Goal: Task Accomplishment & Management: Use online tool/utility

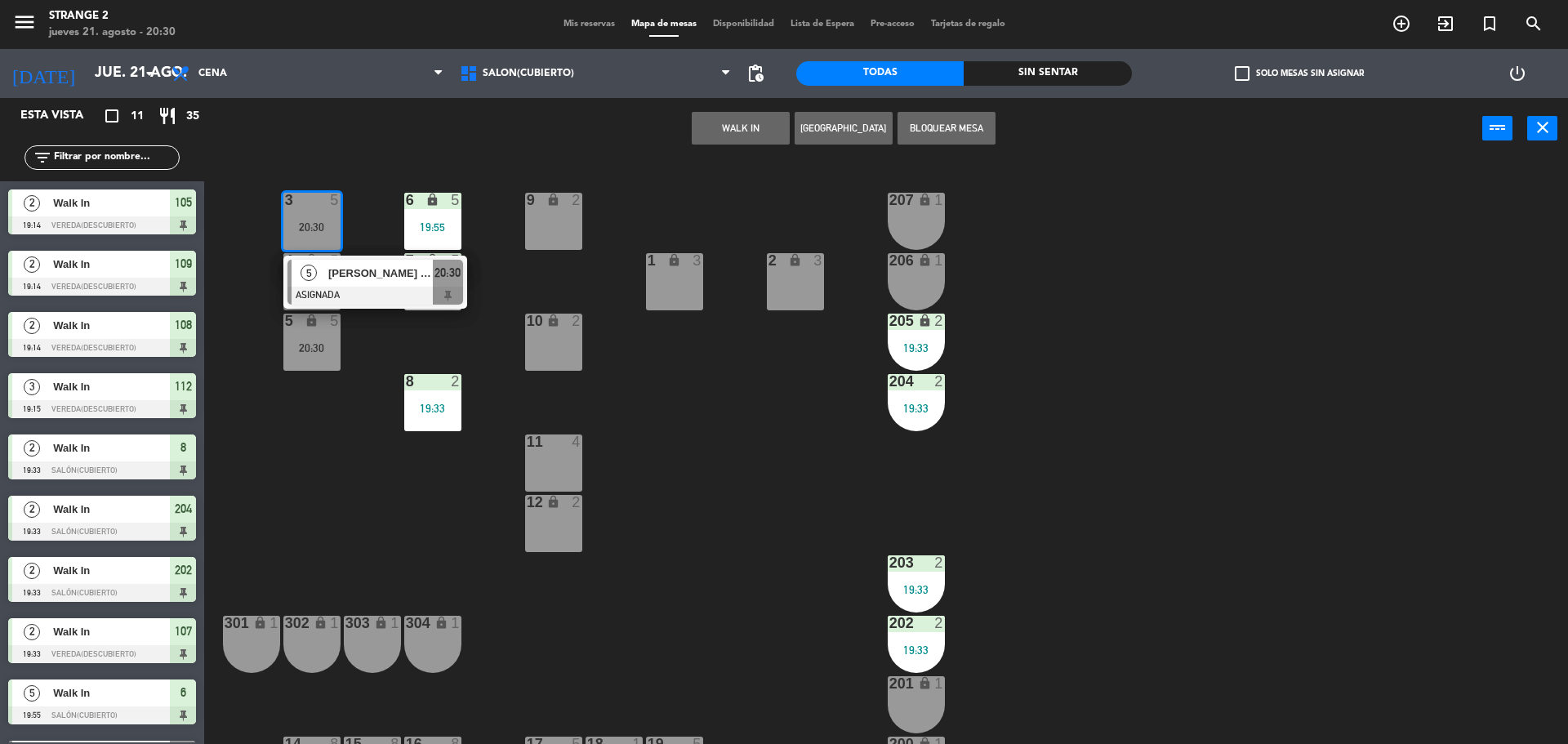
click at [376, 279] on span "[PERSON_NAME] [PERSON_NAME]" at bounding box center [380, 273] width 104 height 18
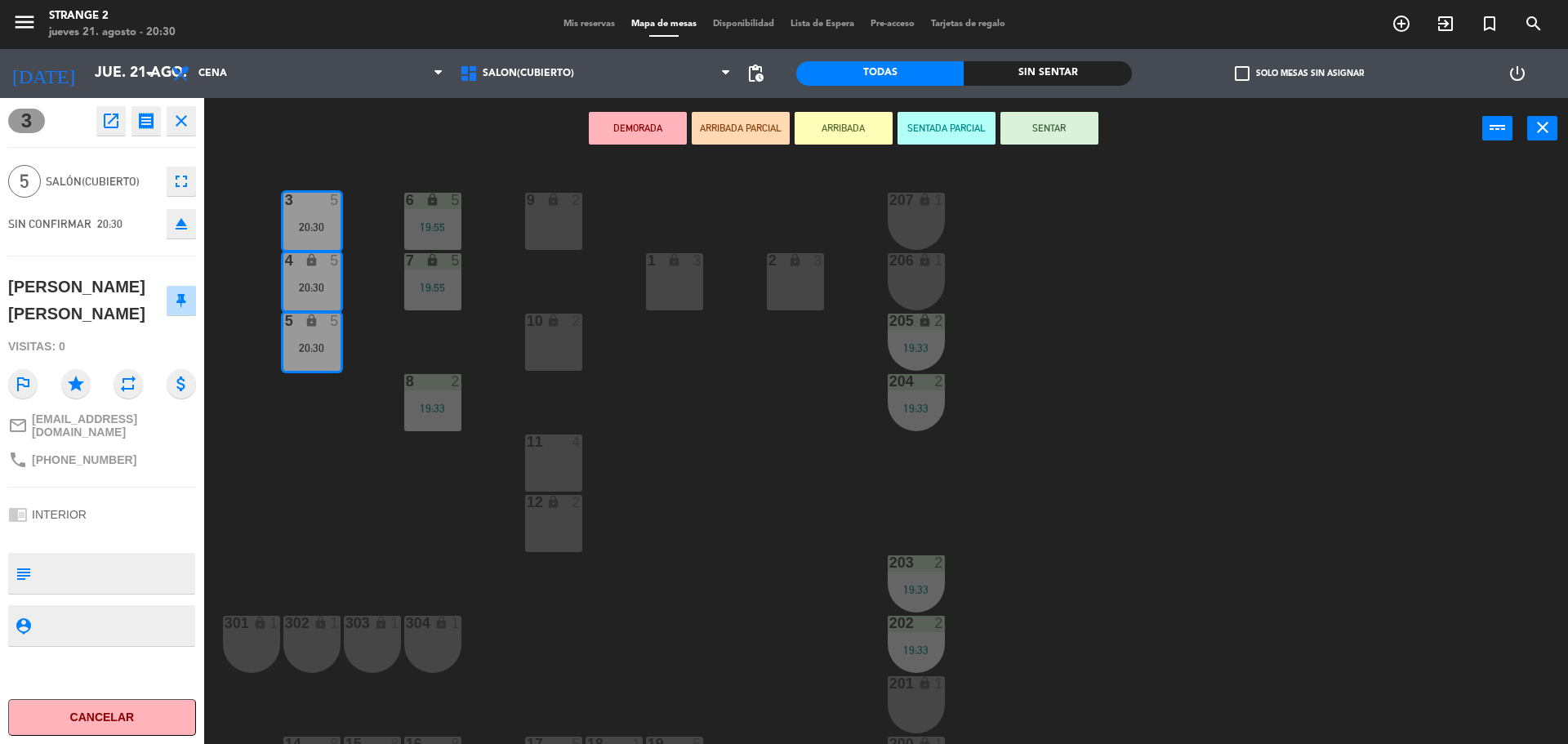
click at [183, 226] on icon "eject" at bounding box center [181, 223] width 19 height 19
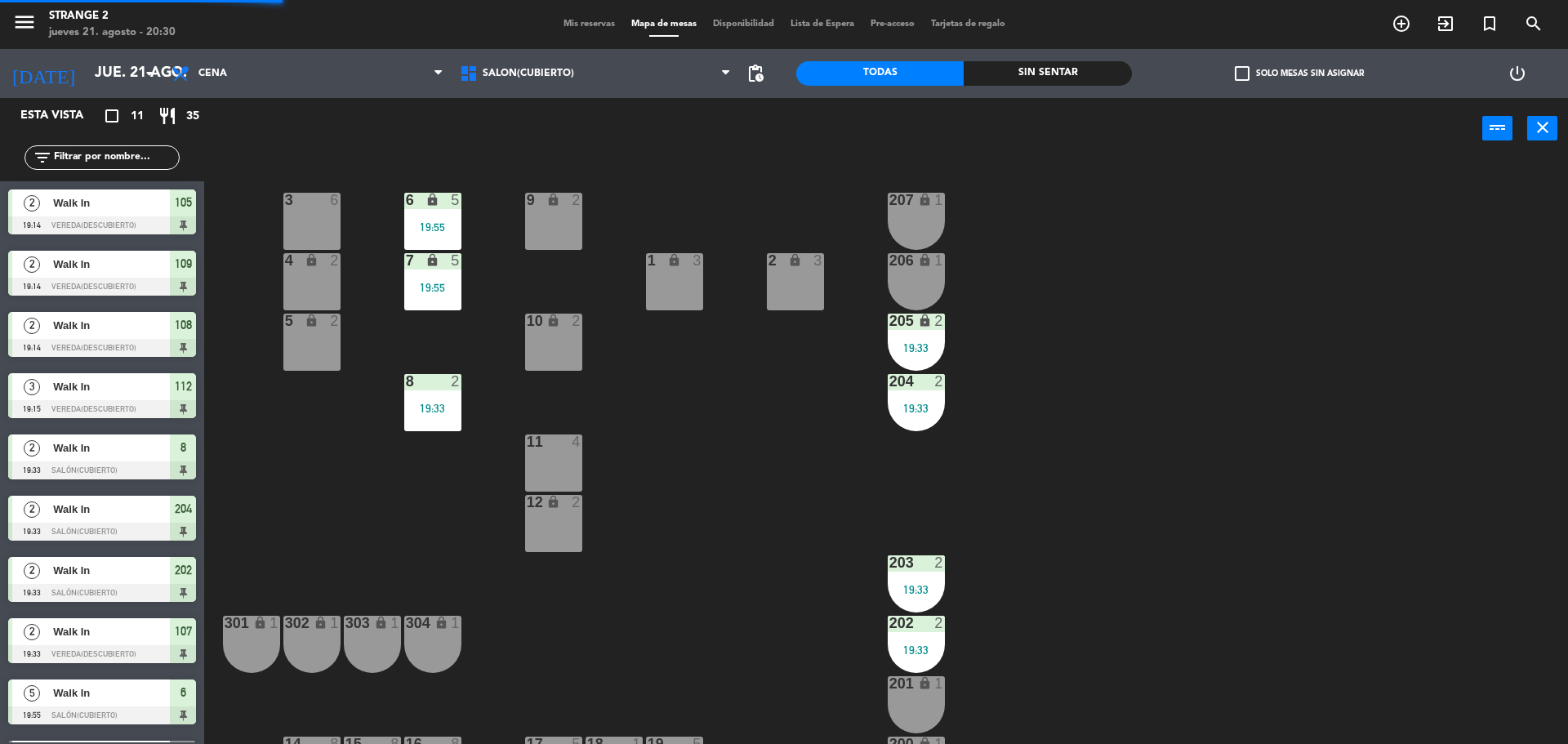
scroll to position [113, 0]
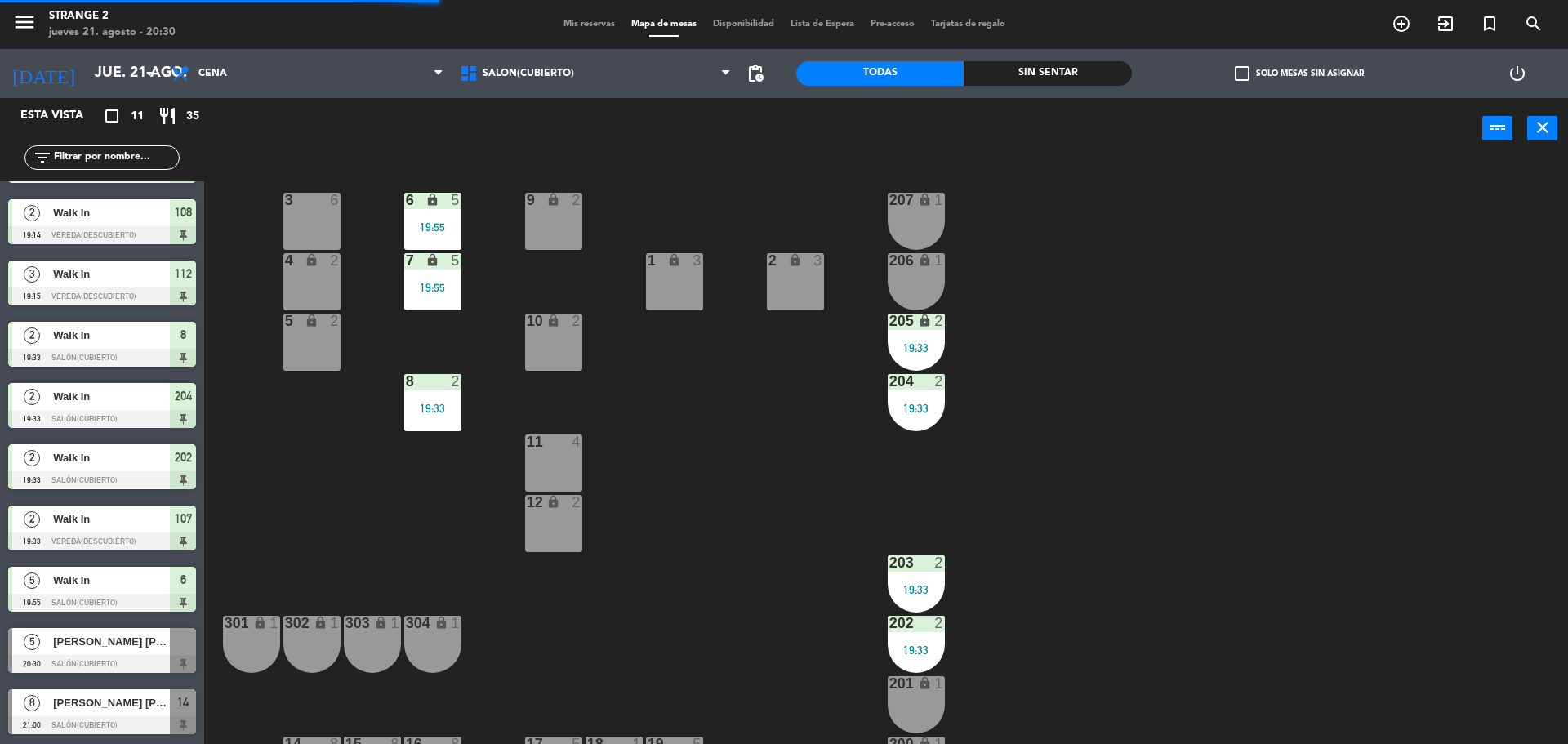
click at [323, 356] on div "5 lock 2" at bounding box center [311, 342] width 57 height 57
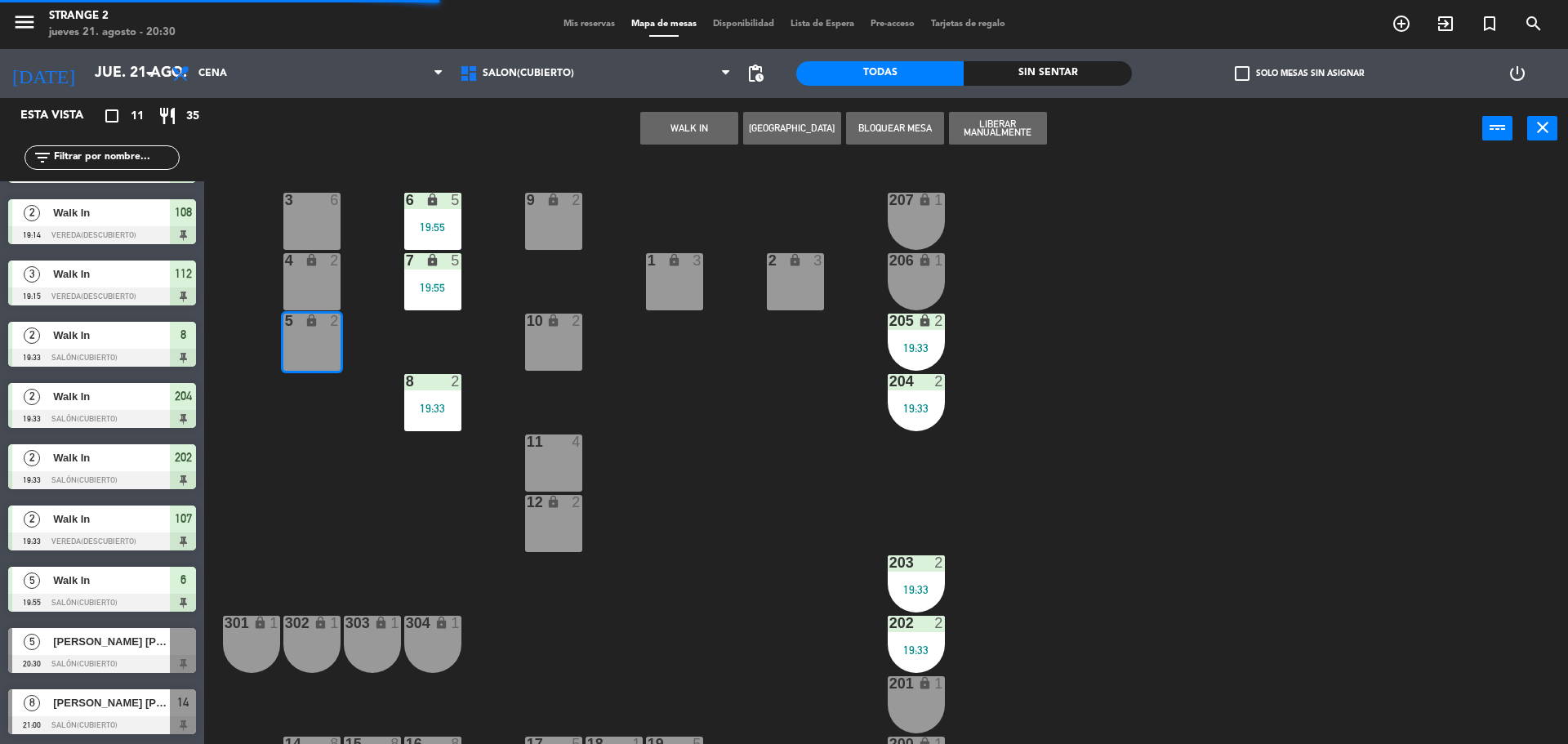
click at [315, 283] on div "4 lock 2" at bounding box center [311, 281] width 57 height 57
click at [315, 223] on div "3 6" at bounding box center [311, 221] width 57 height 57
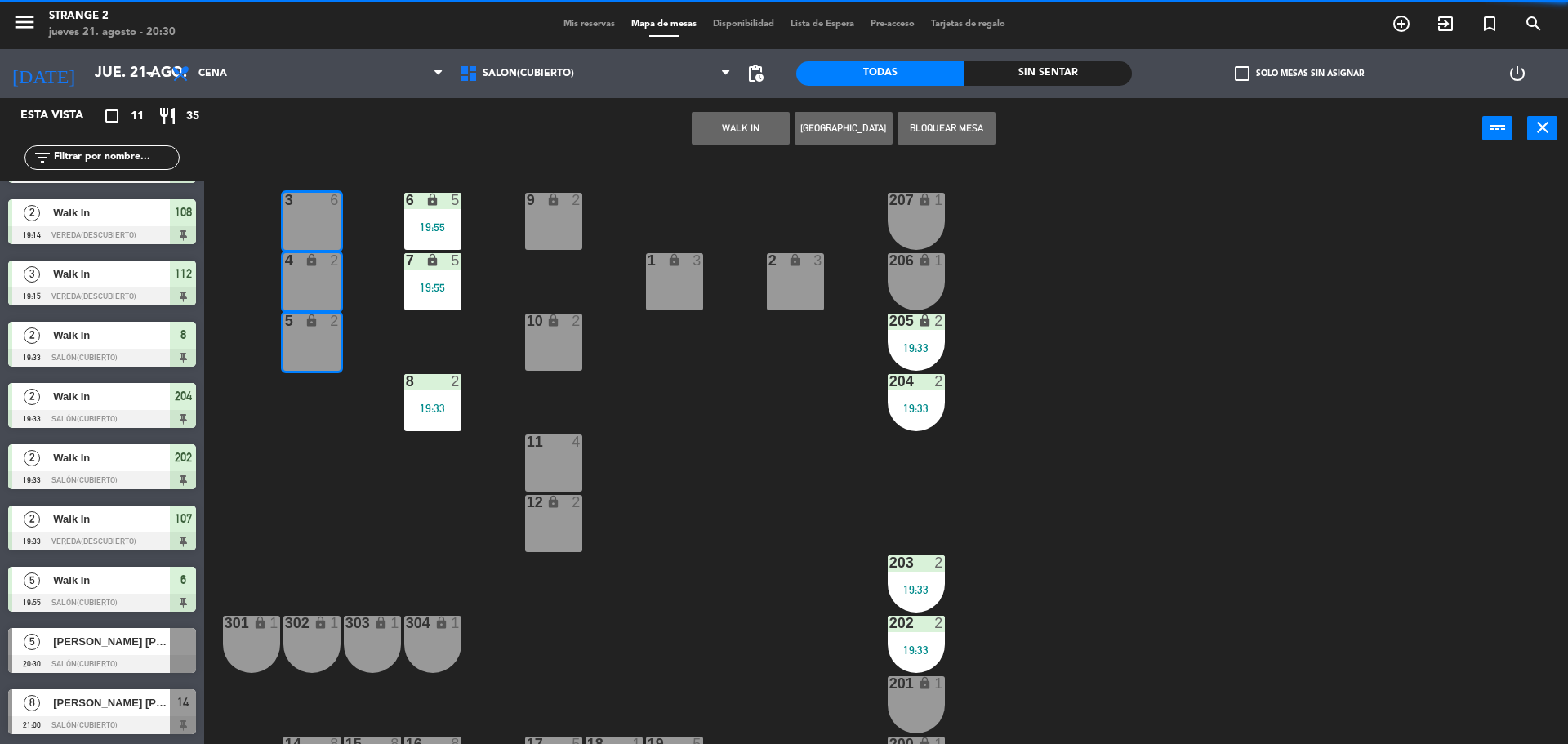
click at [727, 130] on button "WALK IN" at bounding box center [741, 128] width 98 height 32
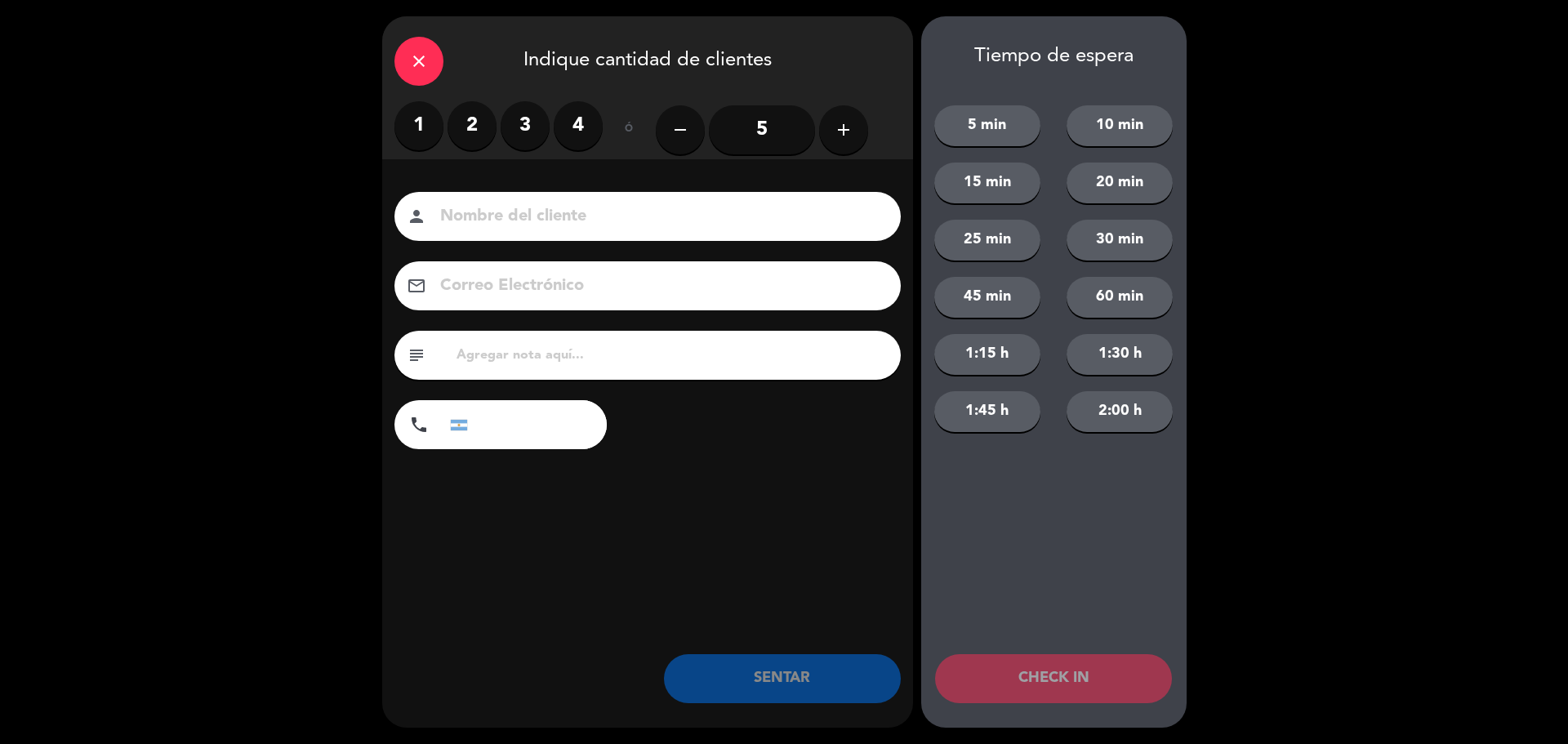
click at [766, 117] on input "5" at bounding box center [761, 130] width 106 height 49
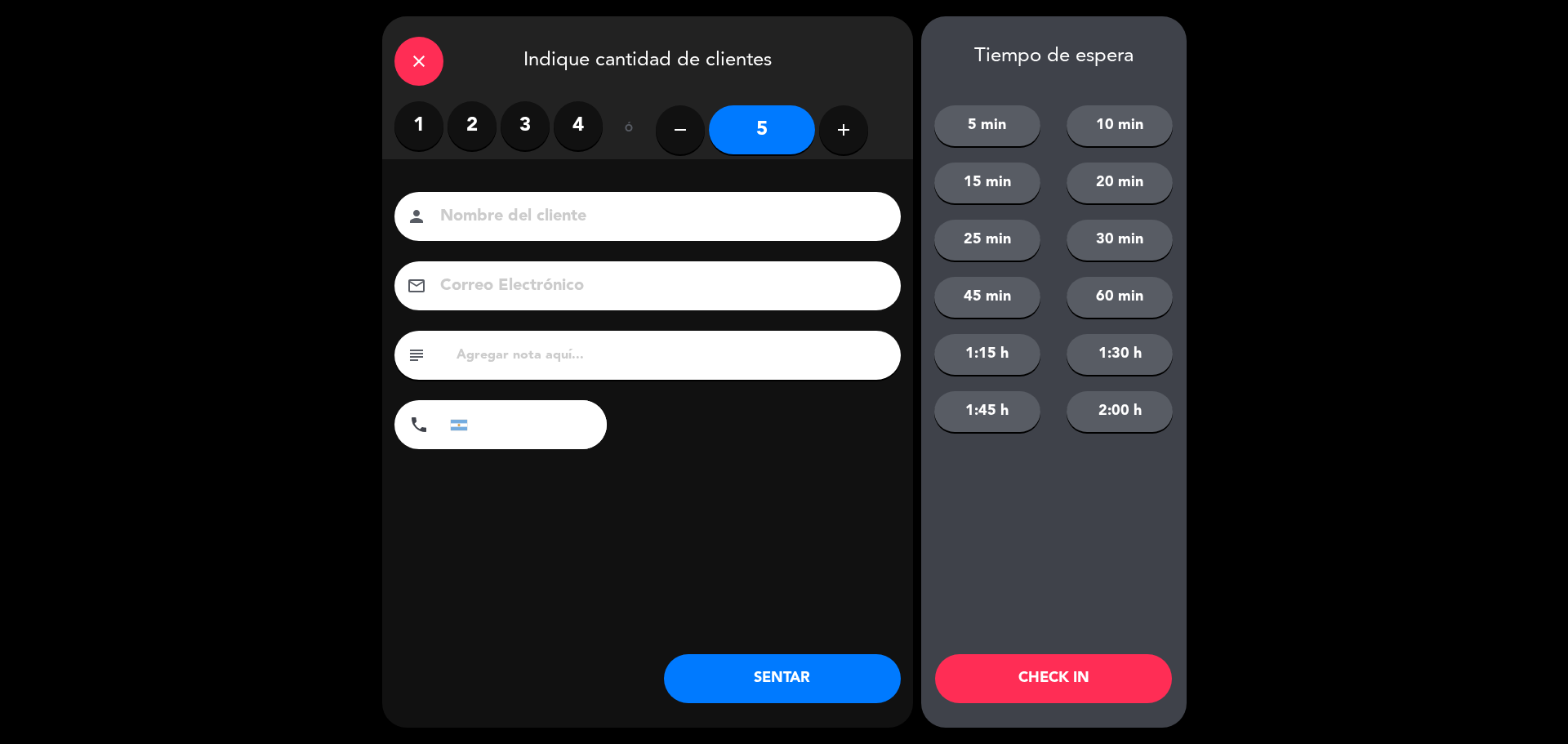
click at [845, 140] on button "add" at bounding box center [844, 130] width 49 height 49
type input "6"
click at [782, 675] on button "SENTAR" at bounding box center [782, 679] width 237 height 49
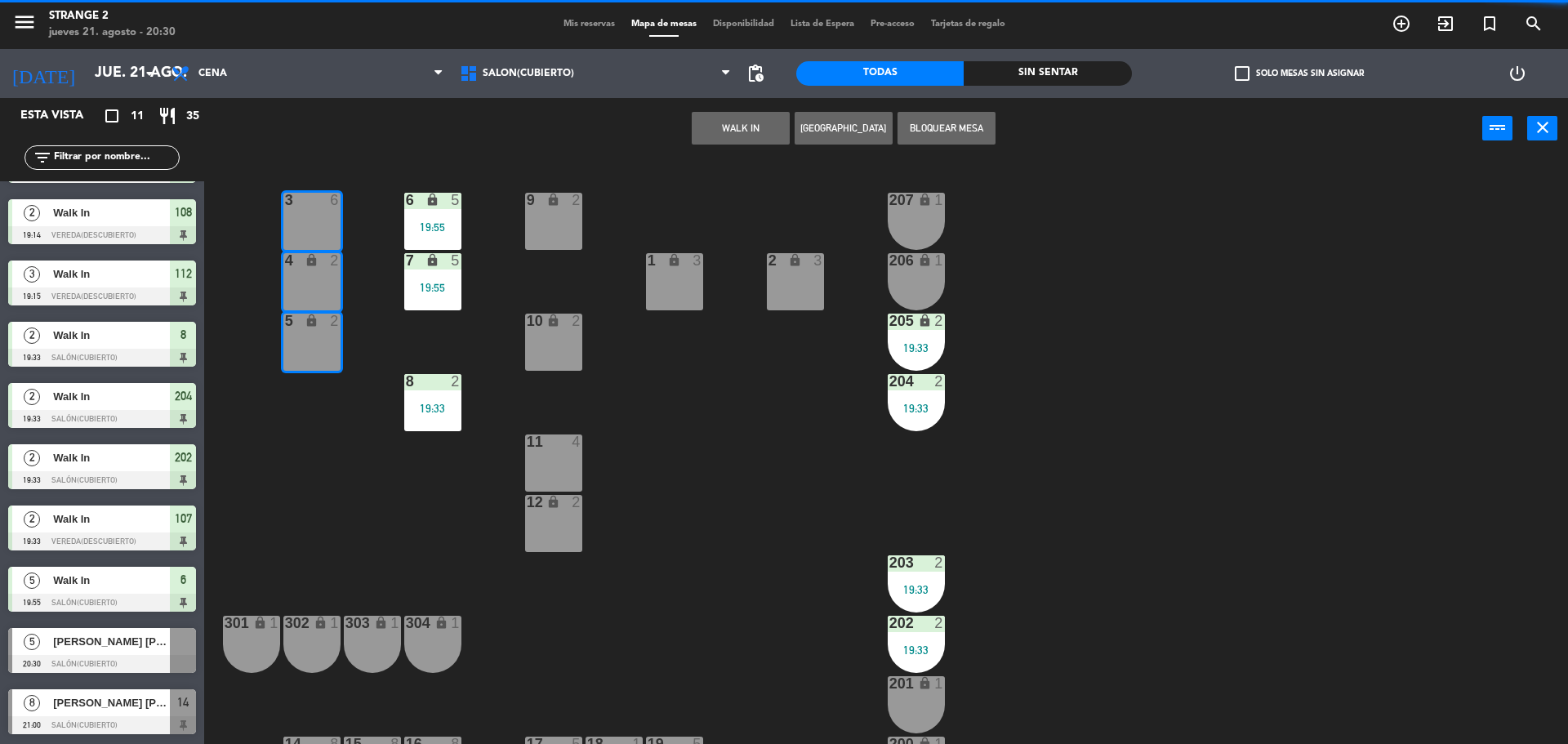
scroll to position [0, 0]
